Goal: Information Seeking & Learning: Learn about a topic

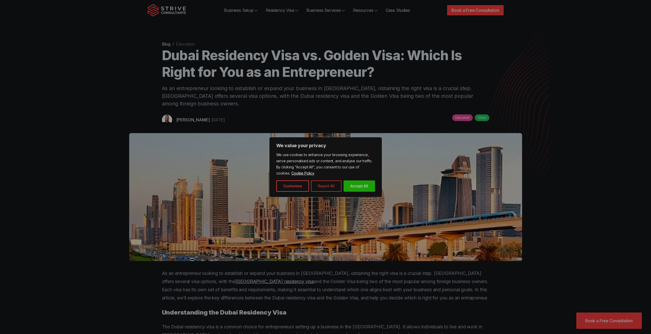
click at [319, 184] on button "Reject All" at bounding box center [326, 185] width 30 height 11
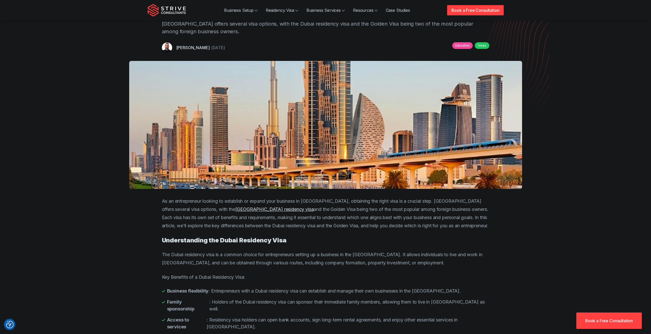
scroll to position [77, 0]
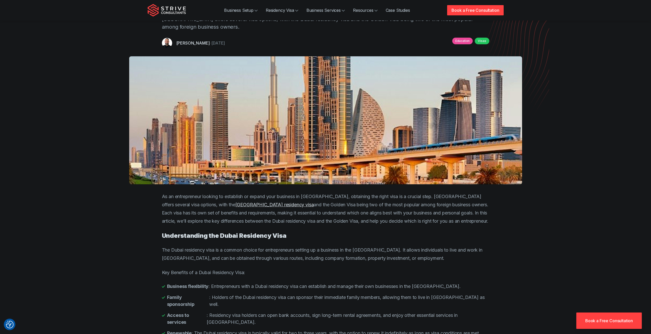
click at [293, 202] on p "As an entrepreneur looking to establish or expand your business in [GEOGRAPHIC_…" at bounding box center [326, 208] width 328 height 33
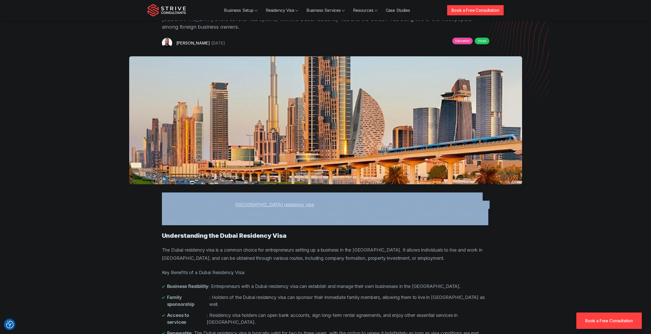
click at [293, 202] on p "As an entrepreneur looking to establish or expand your business in [GEOGRAPHIC_…" at bounding box center [326, 208] width 328 height 33
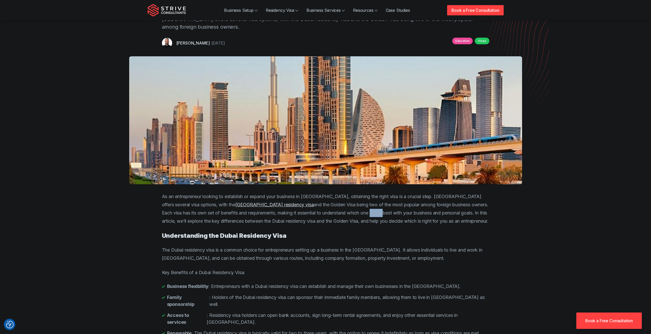
click at [293, 202] on p "As an entrepreneur looking to establish or expand your business in [GEOGRAPHIC_…" at bounding box center [326, 208] width 328 height 33
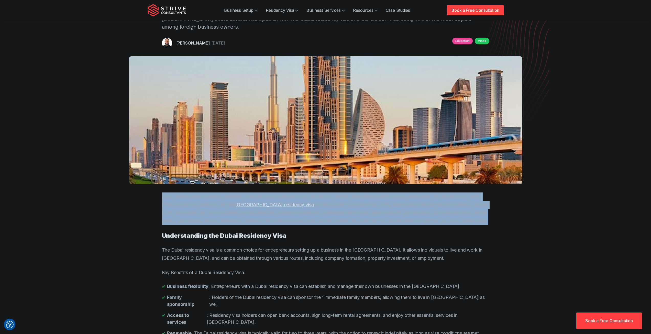
click at [293, 202] on p "As an entrepreneur looking to establish or expand your business in [GEOGRAPHIC_…" at bounding box center [326, 208] width 328 height 33
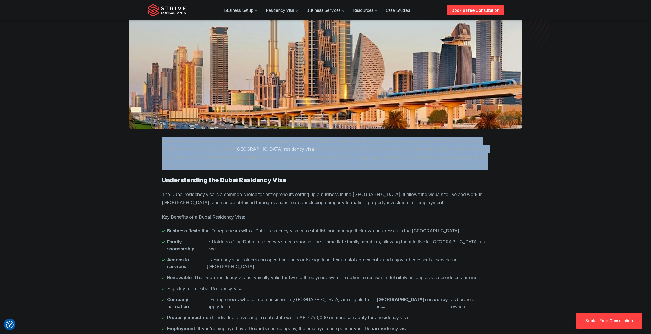
scroll to position [154, 0]
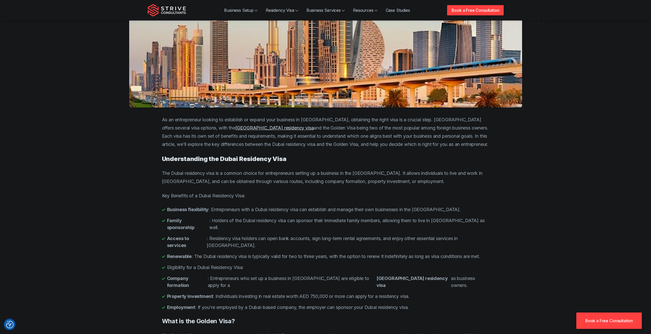
click at [279, 217] on li "Family sponsorship : Holders of the Dubai residency visa can sponsor their imme…" at bounding box center [326, 224] width 328 height 14
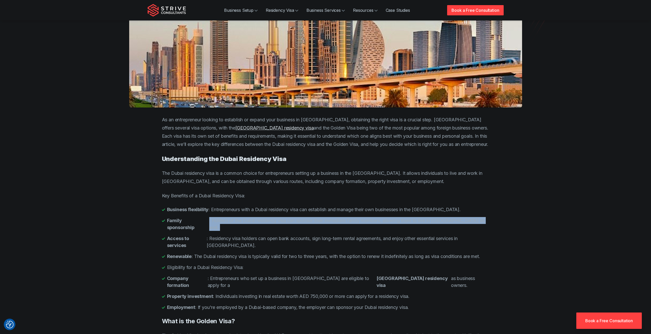
click at [279, 217] on li "Family sponsorship : Holders of the Dubai residency visa can sponsor their imme…" at bounding box center [326, 224] width 328 height 14
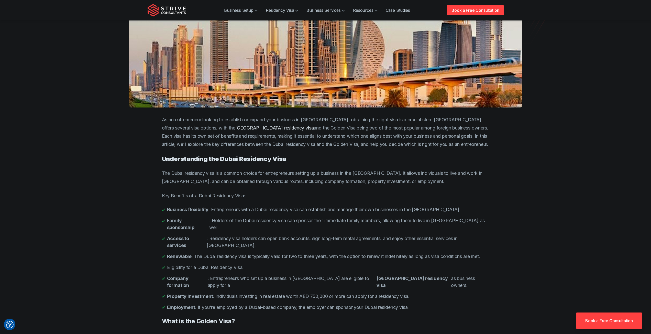
click at [275, 235] on li "Access to services : Residency visa holders can open bank accounts, sign long-t…" at bounding box center [326, 242] width 328 height 14
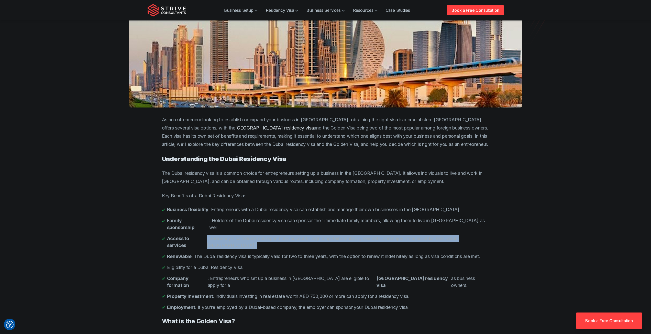
click at [275, 235] on li "Access to services : Residency visa holders can open bank accounts, sign long-t…" at bounding box center [326, 242] width 328 height 14
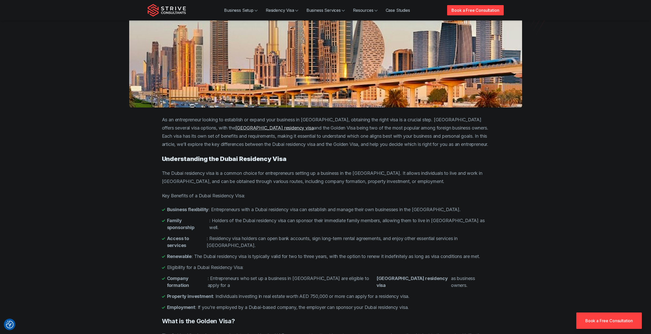
click at [297, 293] on li "Property investment : Individuals investing in real estate worth AED 750,000 or…" at bounding box center [326, 296] width 328 height 7
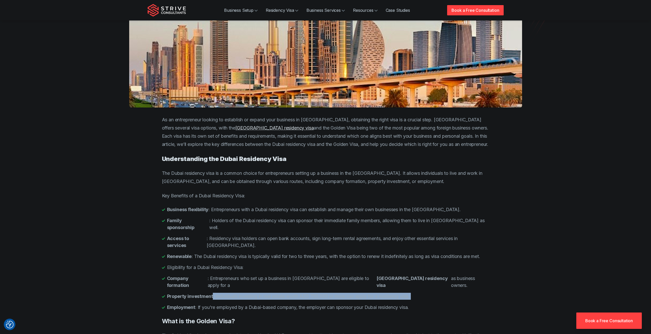
click at [297, 293] on li "Property investment : Individuals investing in real estate worth AED 750,000 or…" at bounding box center [326, 296] width 328 height 7
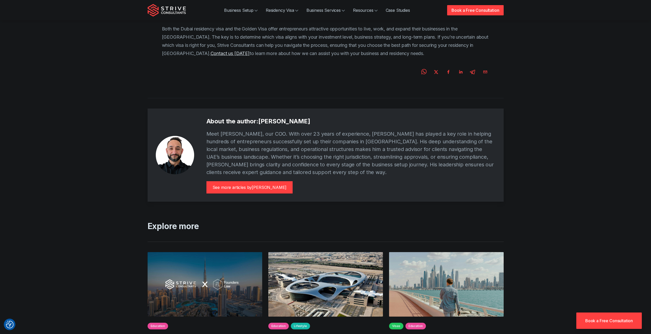
scroll to position [921, 0]
